Goal: Task Accomplishment & Management: Manage account settings

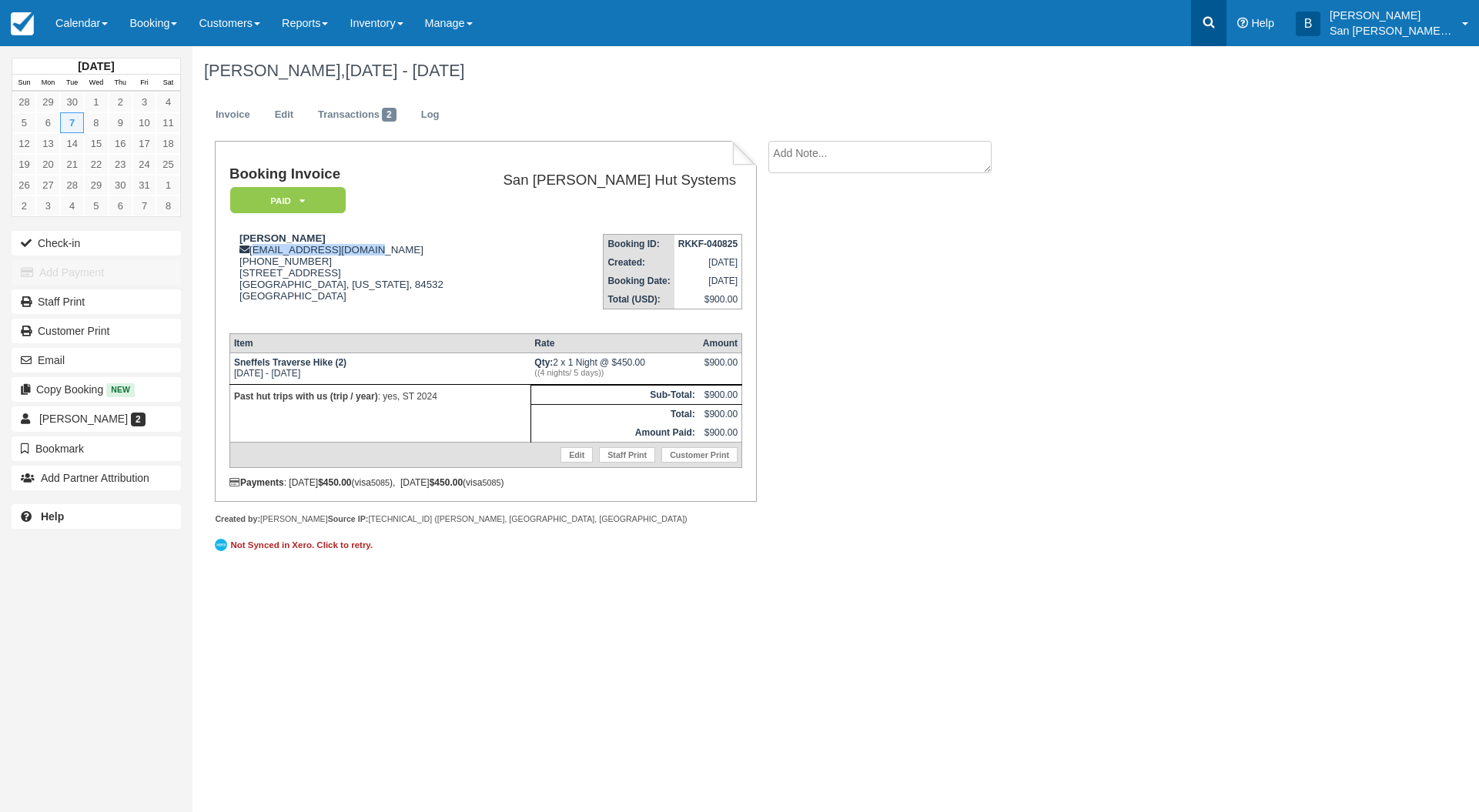
click at [1216, 26] on icon at bounding box center [1208, 22] width 15 height 15
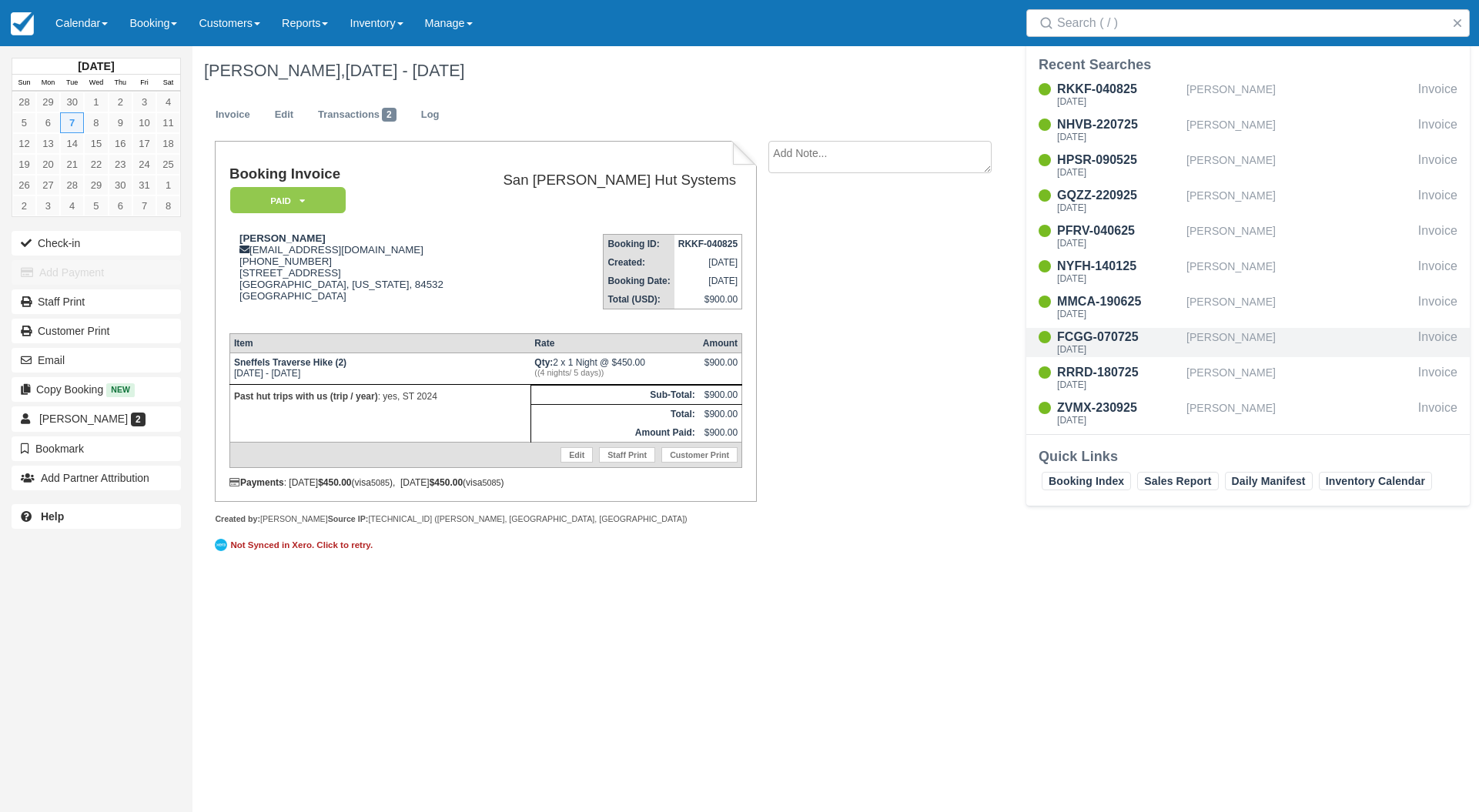
click at [1211, 333] on div "[PERSON_NAME]" at bounding box center [1299, 343] width 226 height 29
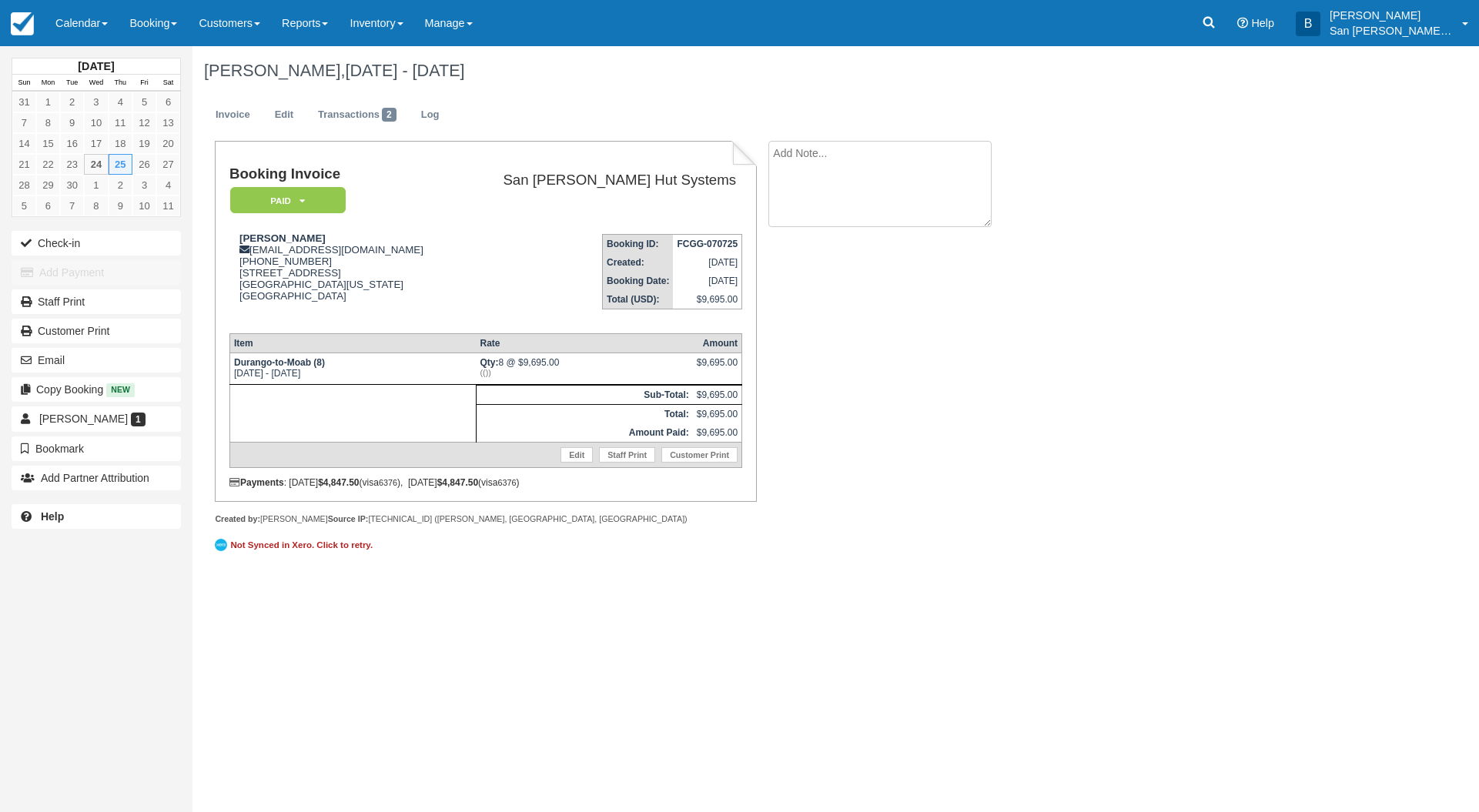
click at [834, 165] on textarea at bounding box center [880, 184] width 223 height 86
type textarea "Carey Janecka paid for 6 beer packages"
click at [823, 241] on button "Create" at bounding box center [803, 245] width 69 height 26
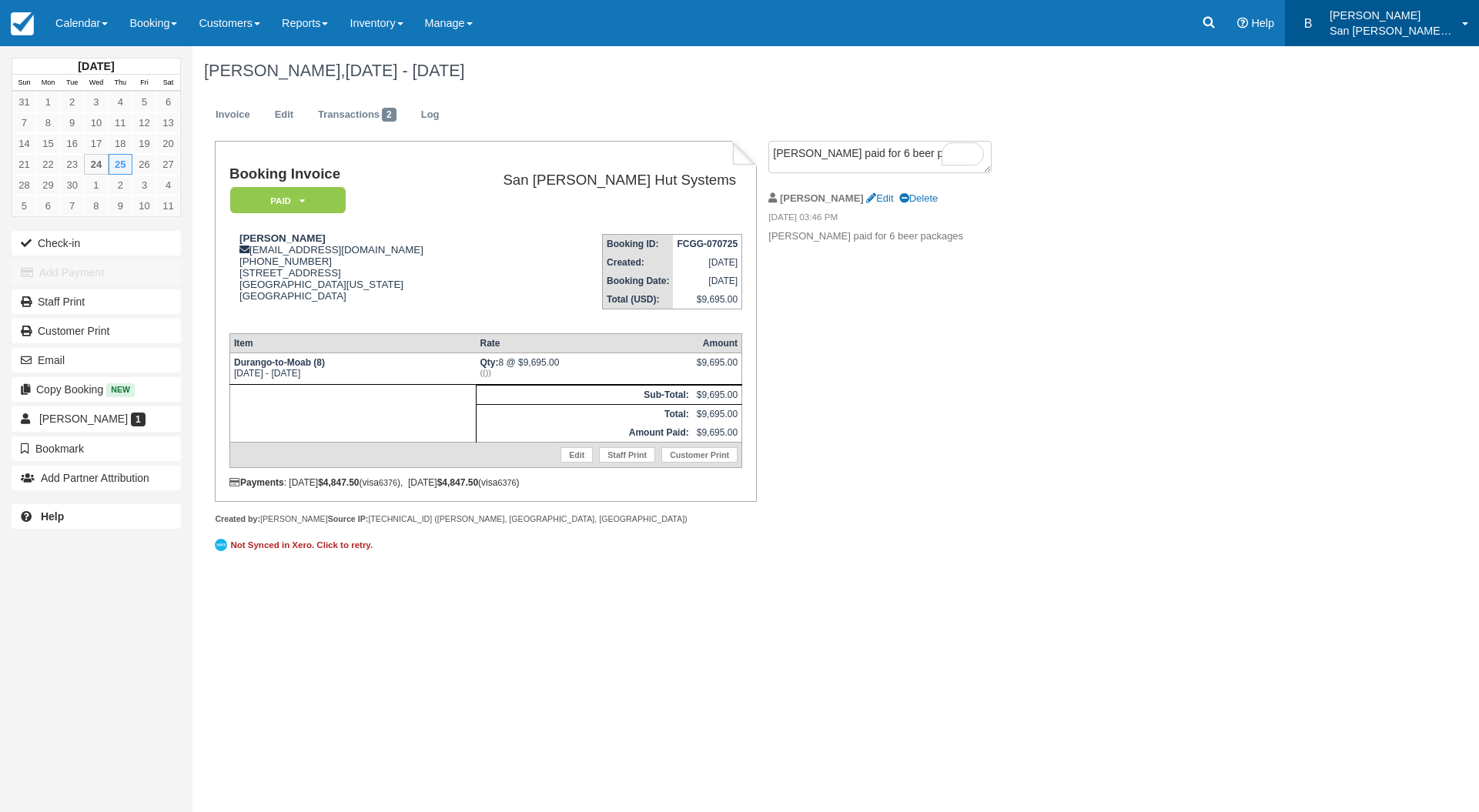
click at [1366, 25] on p "San [PERSON_NAME] Hut Systems" at bounding box center [1390, 30] width 123 height 15
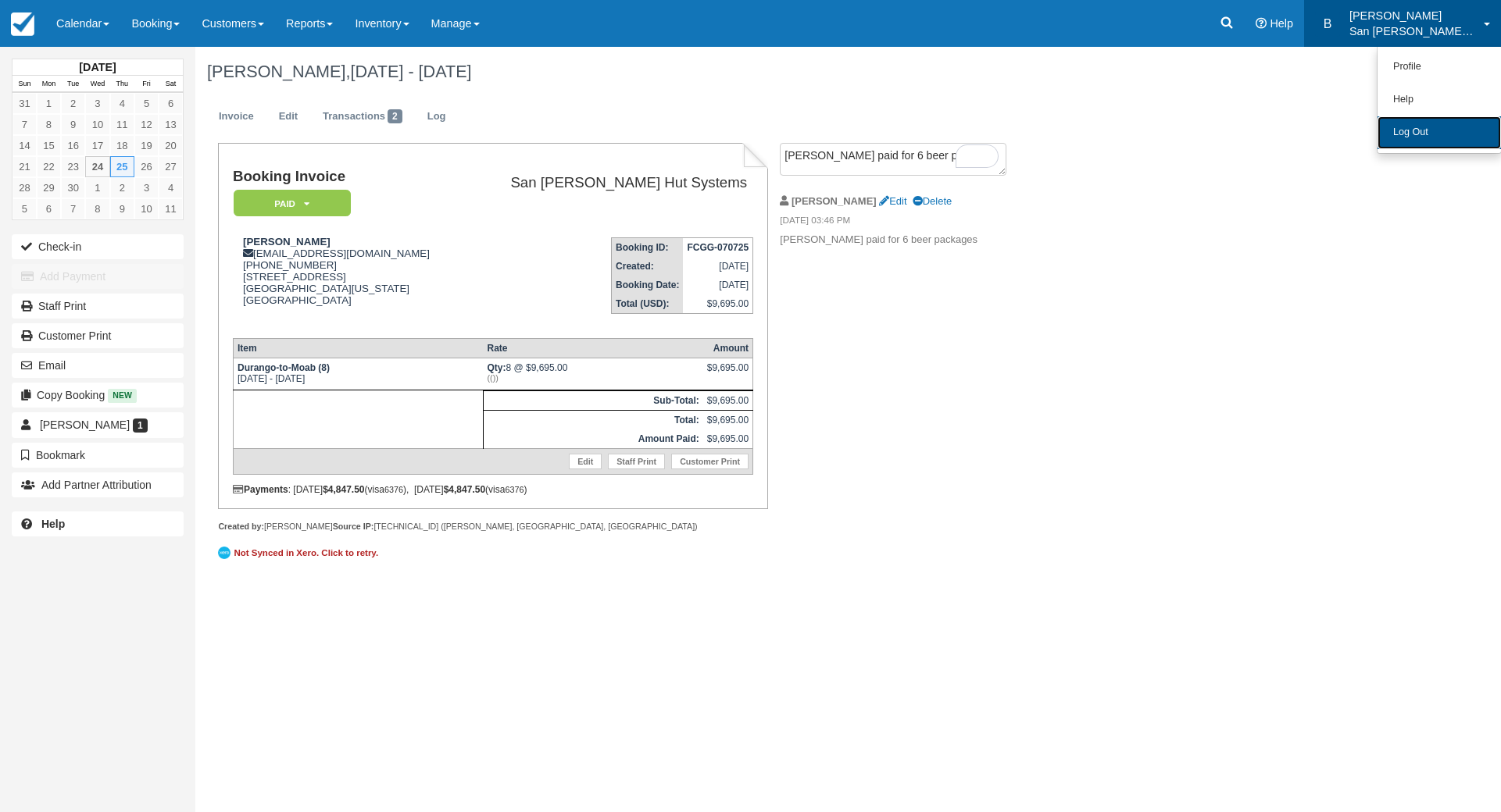
click at [1401, 135] on link "Log Out" at bounding box center [1439, 133] width 124 height 33
